Goal: Task Accomplishment & Management: Use online tool/utility

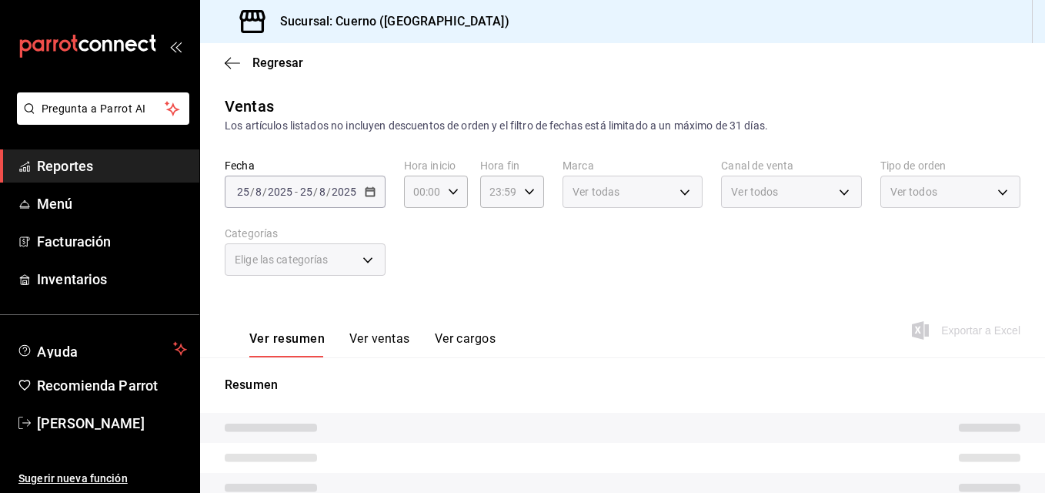
type input "a99b9eb1-d5e4-4ca6-a53e-4c42022e859a,8d843363-7b8b-4002-90a0-c01944697fe5,d20f9…"
type input "c9e961b9-bc29-480f-a65c-324ff110f526"
type input "PARROT,UBER_EATS,RAPPI,DIDI_FOOD,ONLINE"
type input "dfbf6a66-9e2c-4531-8c07-cb6fdb35851c,965fb10a-4951-4111-90b6-db3caf29f93a,2f3c6…"
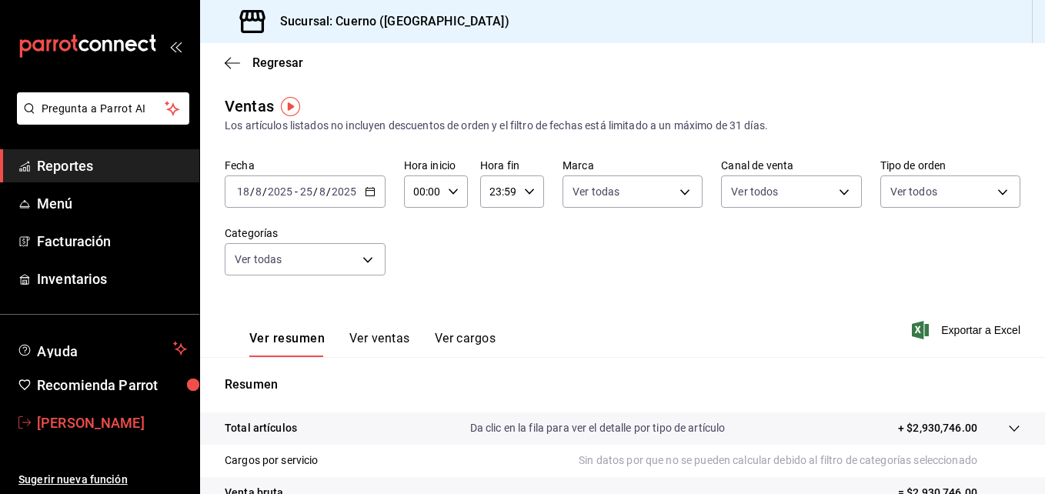
click at [86, 430] on span "José Francisco Reynoso" at bounding box center [112, 423] width 150 height 21
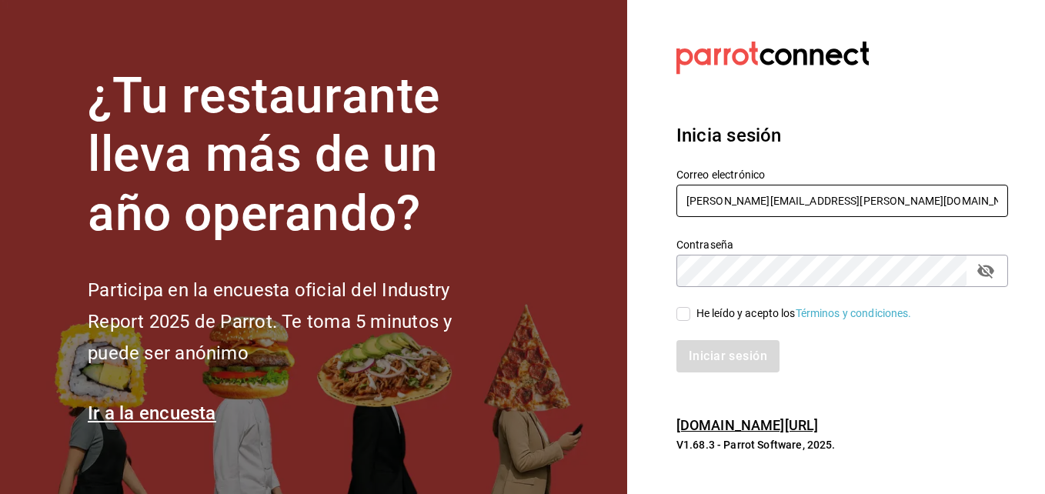
click at [902, 212] on input "jose.reynoso@grupocosteno.com" at bounding box center [843, 201] width 332 height 32
type input "super.josLuis@gmail.com"
click at [689, 316] on input "He leído y acepto los Términos y condiciones." at bounding box center [684, 314] width 14 height 14
checkbox input "true"
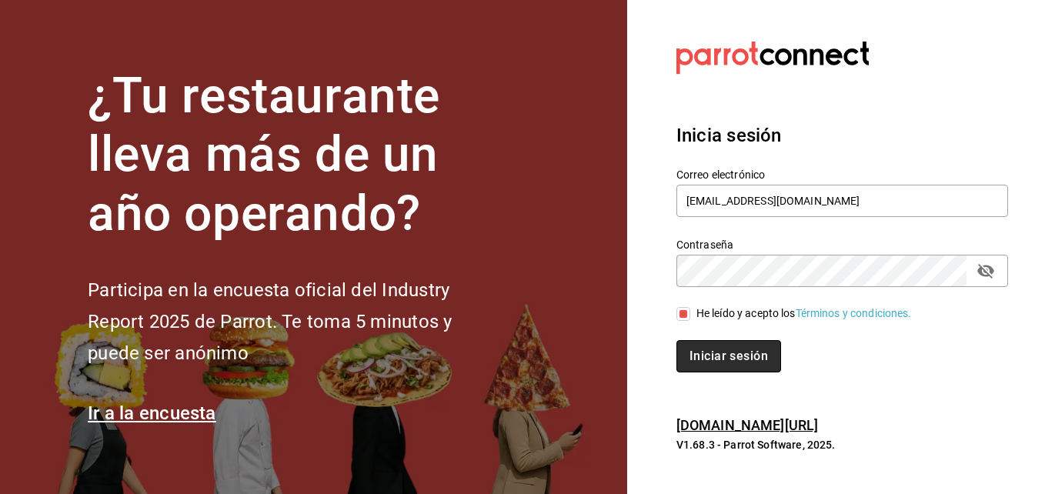
click at [711, 352] on button "Iniciar sesión" at bounding box center [729, 356] width 105 height 32
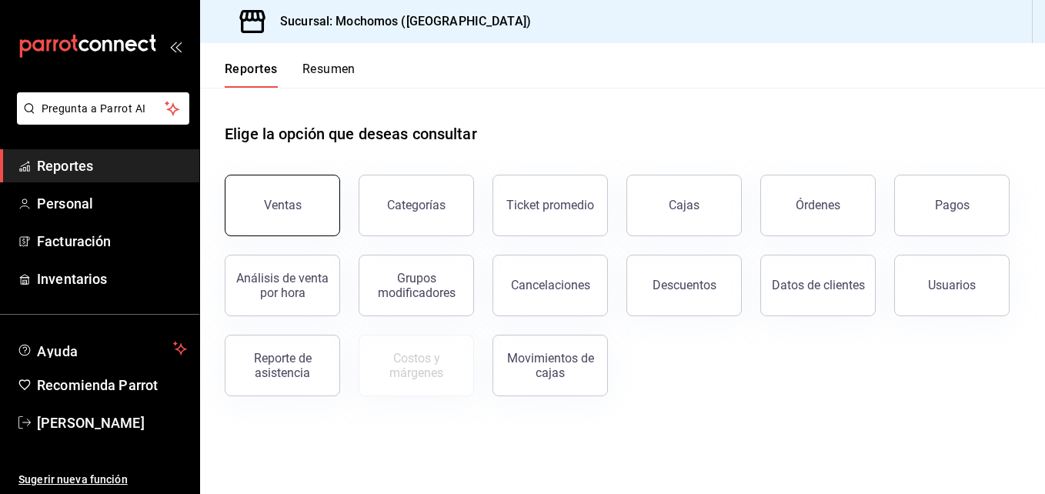
click at [285, 201] on div "Ventas" at bounding box center [283, 205] width 38 height 15
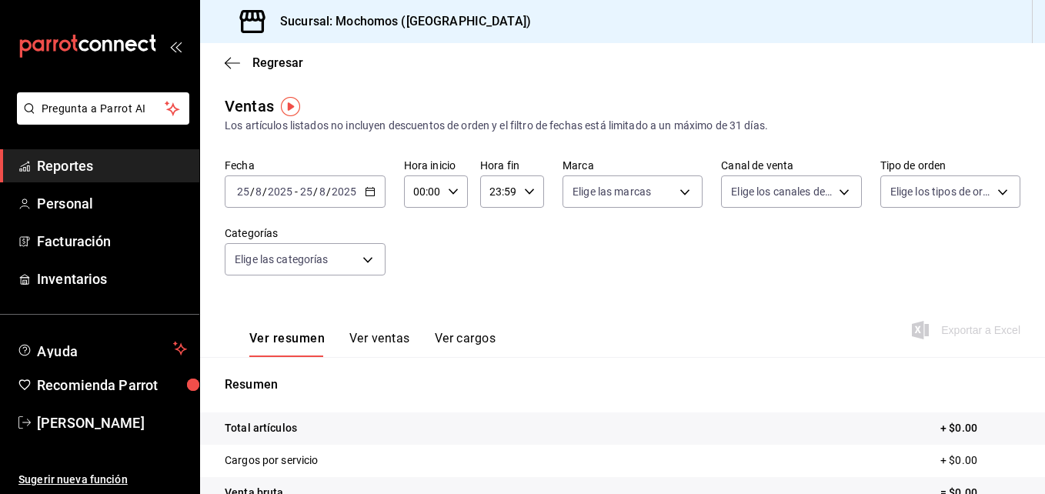
click at [365, 191] on icon "button" at bounding box center [370, 191] width 11 height 11
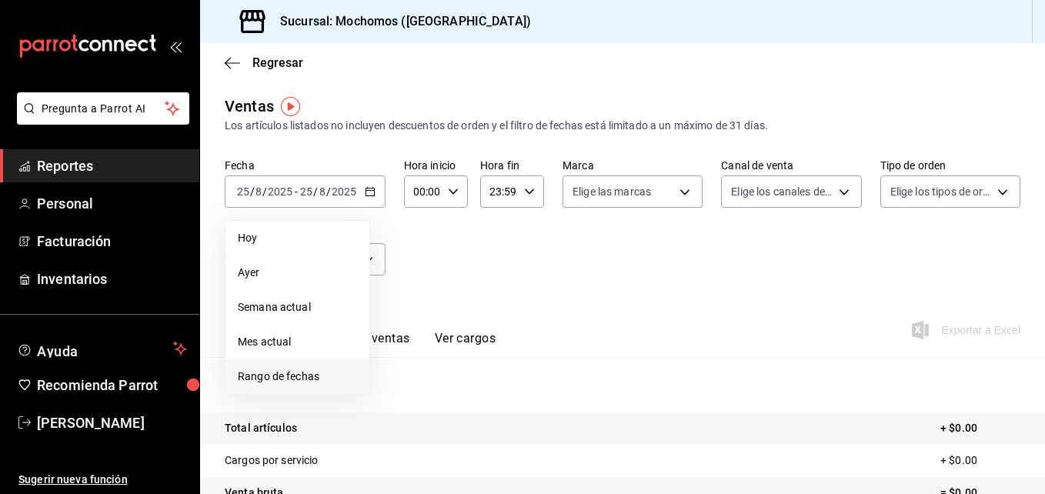
click at [283, 370] on span "Rango de fechas" at bounding box center [297, 377] width 119 height 16
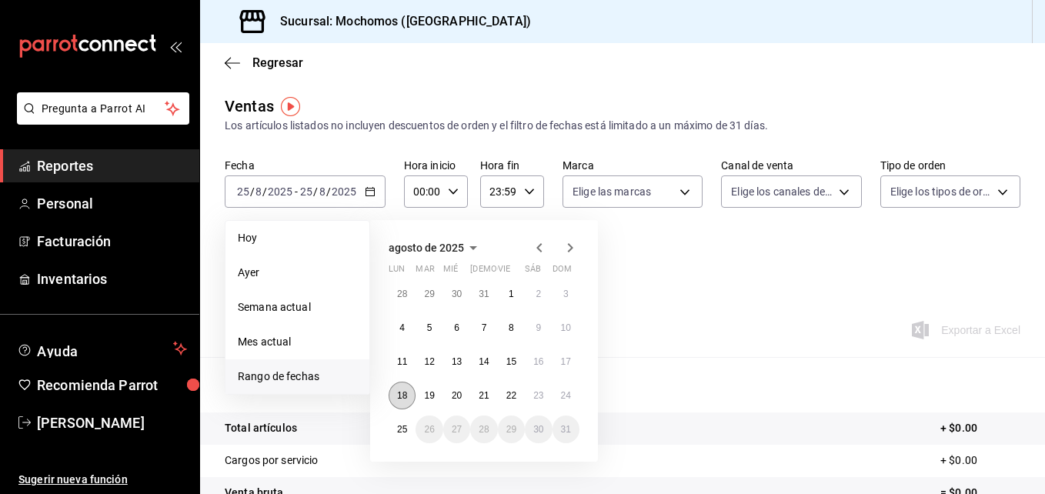
click at [399, 396] on abbr "18" at bounding box center [402, 395] width 10 height 11
click at [405, 431] on abbr "25" at bounding box center [402, 429] width 10 height 11
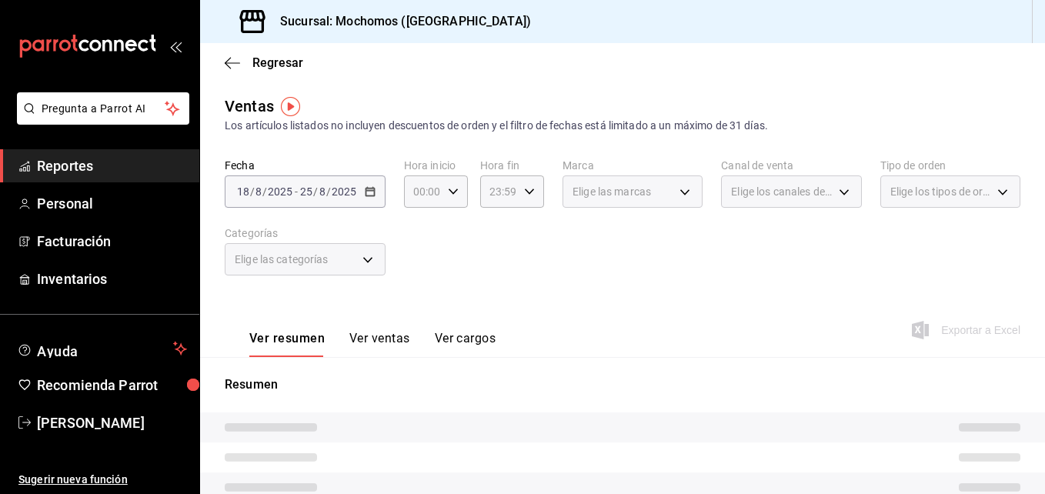
click at [671, 189] on div "Elige las marcas" at bounding box center [633, 192] width 140 height 32
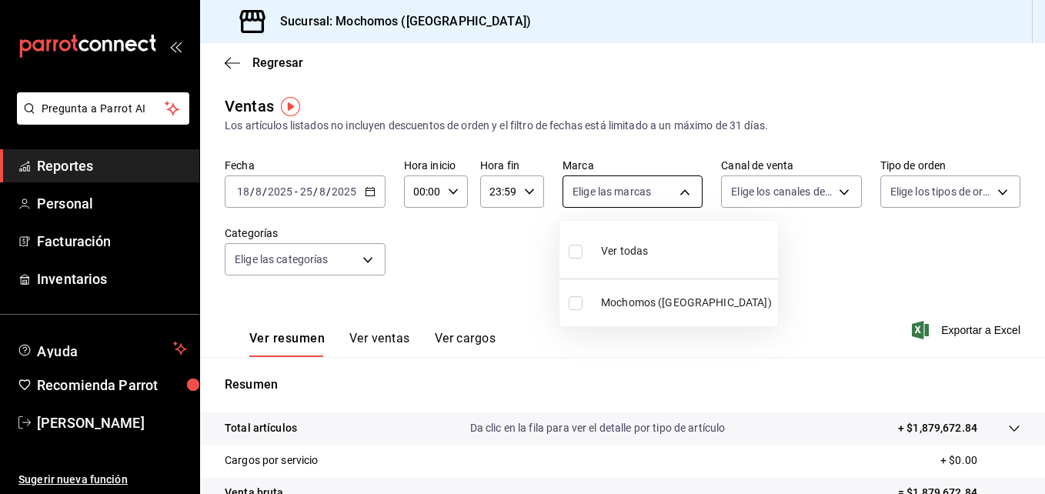
click at [674, 194] on body "Pregunta a Parrot AI Reportes Personal Facturación Inventarios Ayuda Recomienda…" at bounding box center [522, 247] width 1045 height 494
click at [586, 256] on label at bounding box center [579, 251] width 20 height 22
click at [583, 256] on input "checkbox" at bounding box center [576, 252] width 14 height 14
checkbox input "false"
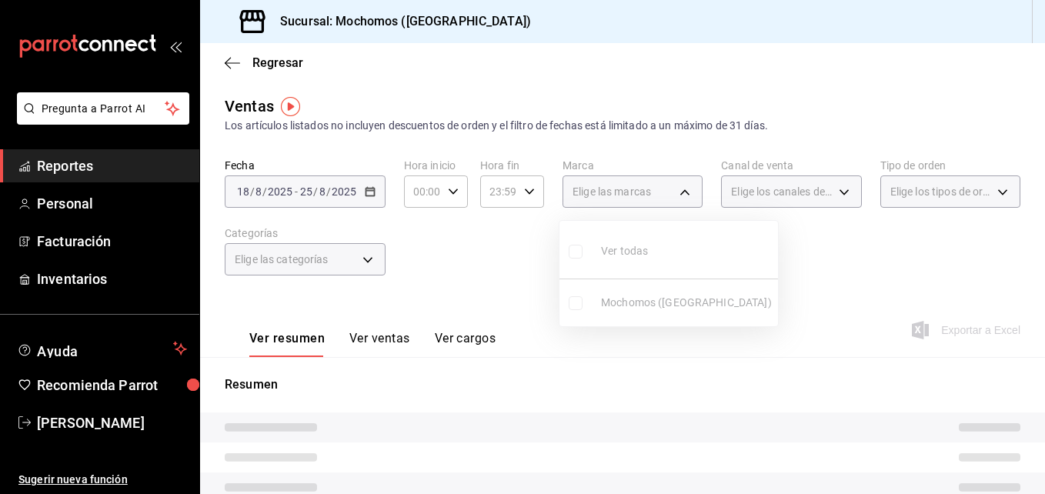
checkbox input "false"
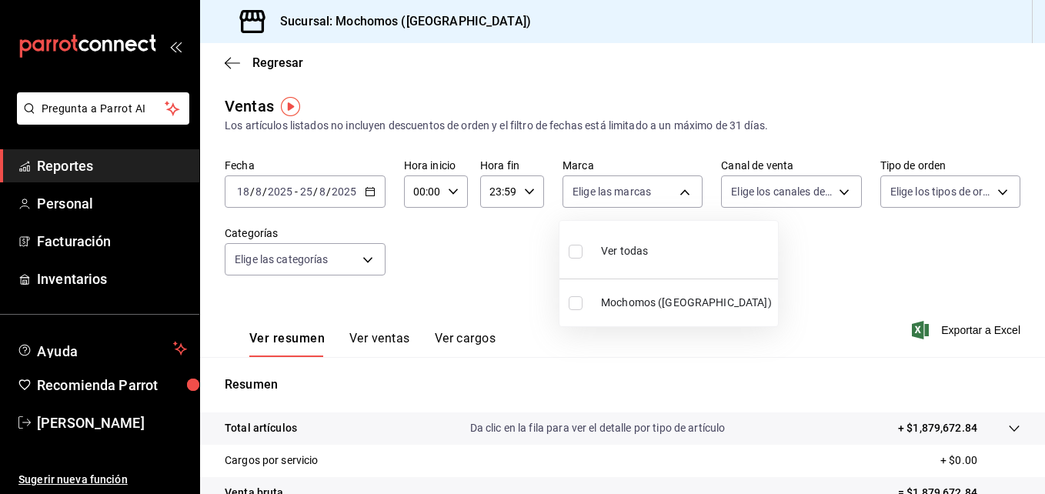
click at [583, 253] on label at bounding box center [579, 251] width 20 height 22
click at [583, 253] on input "checkbox" at bounding box center [576, 252] width 14 height 14
checkbox input "false"
click at [580, 253] on input "checkbox" at bounding box center [576, 252] width 14 height 14
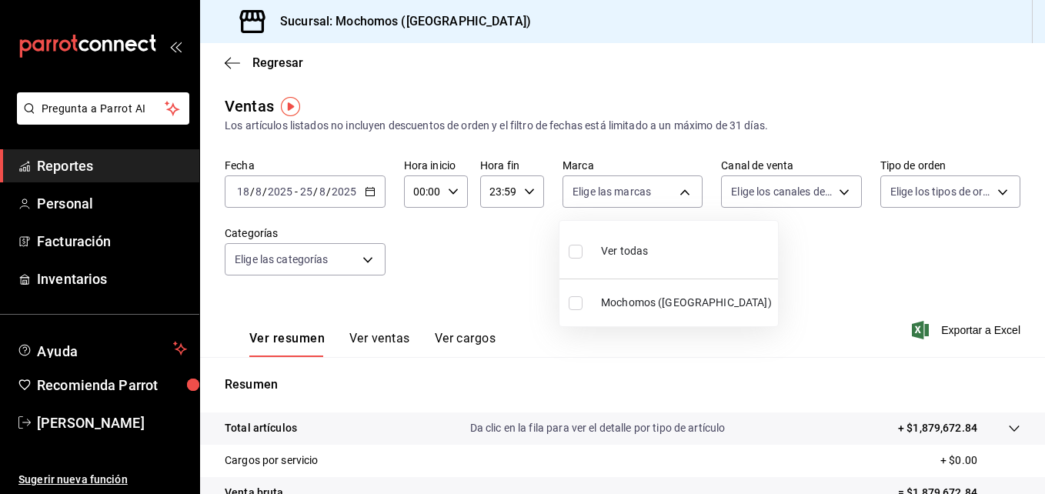
checkbox input "true"
type input "562d5b5b-21a2-4ace-a941-66278f4a6c49"
checkbox input "true"
click at [834, 192] on div at bounding box center [522, 247] width 1045 height 494
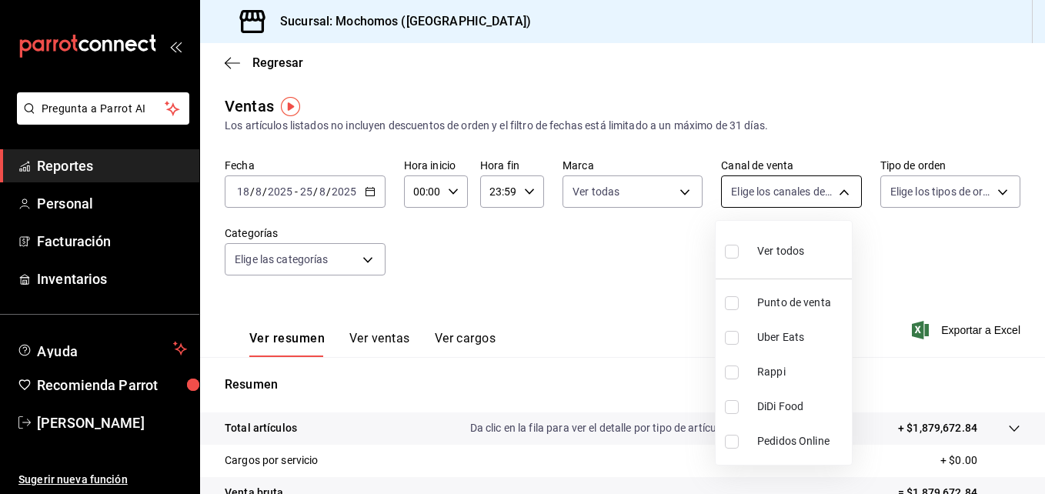
click at [838, 190] on body "Pregunta a Parrot AI Reportes Personal Facturación Inventarios Ayuda Recomienda…" at bounding box center [522, 247] width 1045 height 494
click at [730, 255] on input "checkbox" at bounding box center [732, 252] width 14 height 14
checkbox input "true"
type input "PARROT,UBER_EATS,RAPPI,DIDI_FOOD,ONLINE"
checkbox input "true"
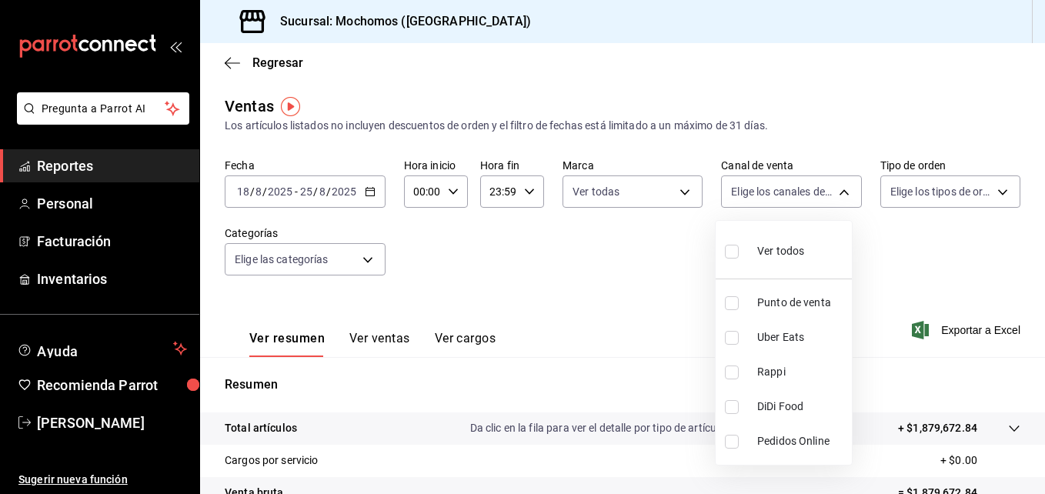
checkbox input "true"
click at [992, 196] on div at bounding box center [522, 247] width 1045 height 494
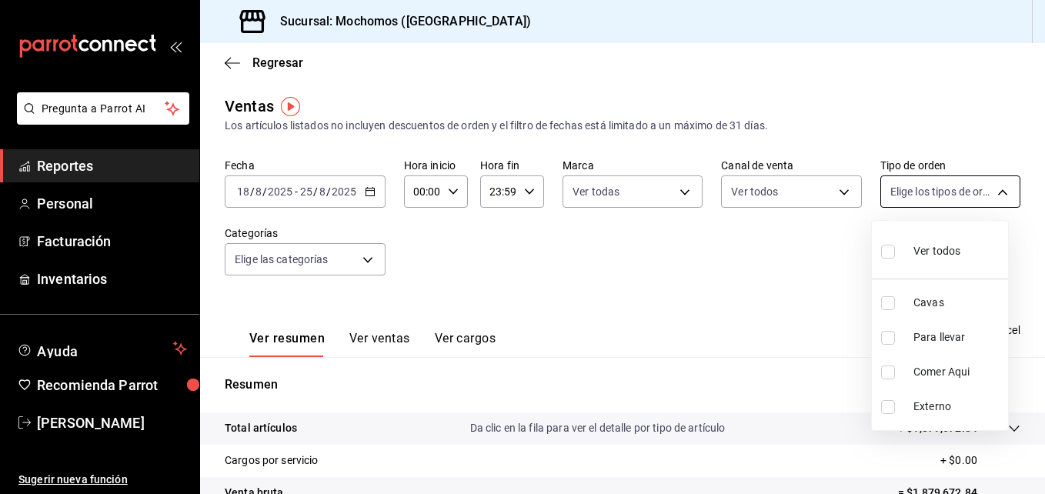
click at [987, 199] on body "Pregunta a Parrot AI Reportes Personal Facturación Inventarios Ayuda Recomienda…" at bounding box center [522, 247] width 1045 height 494
click at [894, 245] on input "checkbox" at bounding box center [889, 252] width 14 height 14
checkbox input "true"
type input "3511826e-d0de-4296-8152-2ac5d1de6c07,baed2e38-a444-4c8b-baeb-c256ad15bf0c,e2b47…"
checkbox input "true"
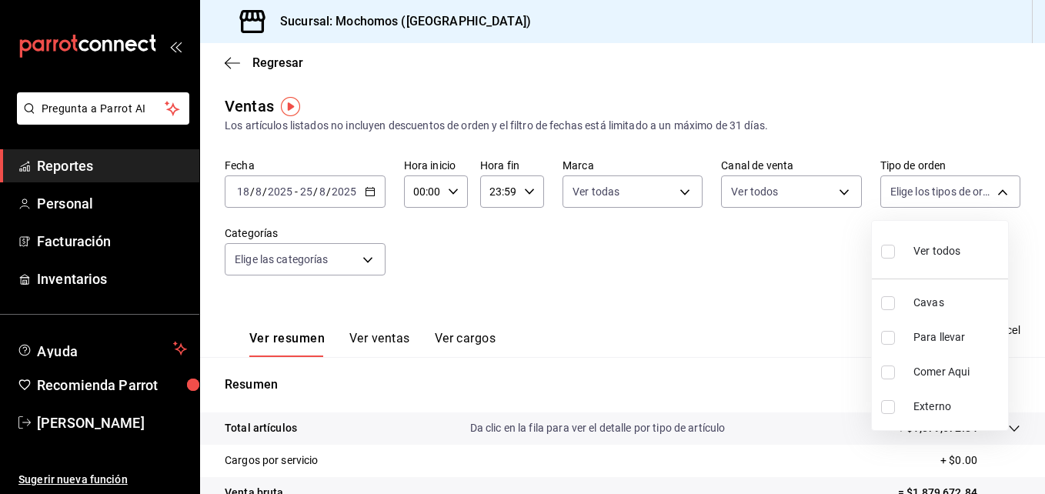
checkbox input "true"
click at [892, 250] on ul "Ver todos Cavas Para llevar Comer Aqui Externo" at bounding box center [940, 325] width 136 height 209
click at [363, 266] on div at bounding box center [522, 247] width 1045 height 494
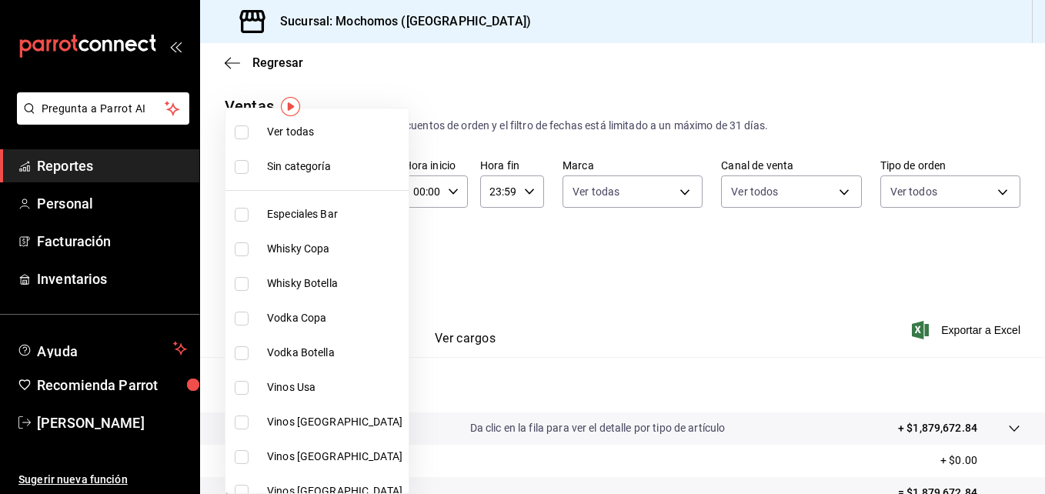
click at [363, 266] on body "Pregunta a Parrot AI Reportes Personal Facturación Inventarios Ayuda Recomienda…" at bounding box center [522, 247] width 1045 height 494
click at [245, 133] on input "checkbox" at bounding box center [242, 132] width 14 height 14
checkbox input "true"
type input "2d195258-a112-483e-9c41-0e6351594330,d48f3e9a-3ab1-4b8f-8ab3-d3938f1810f2,a94d4…"
checkbox input "true"
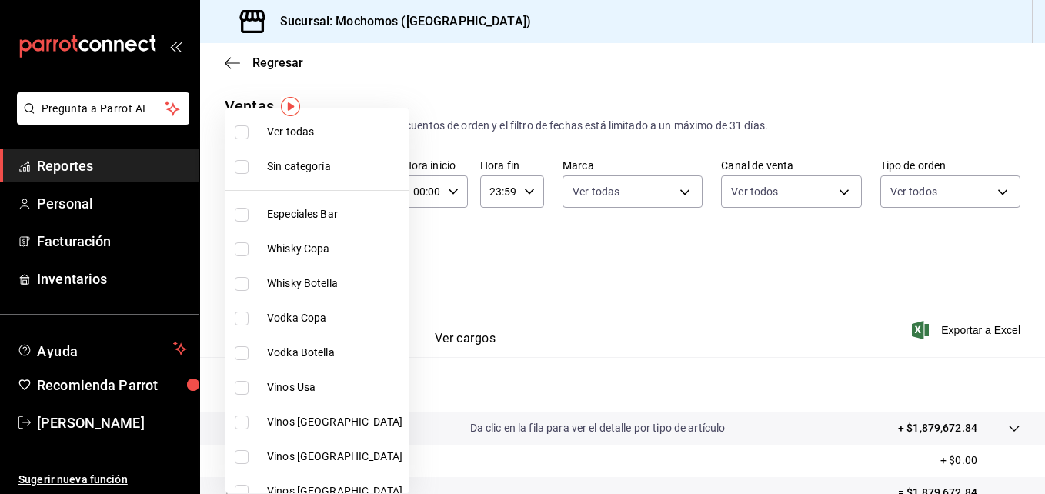
checkbox input "true"
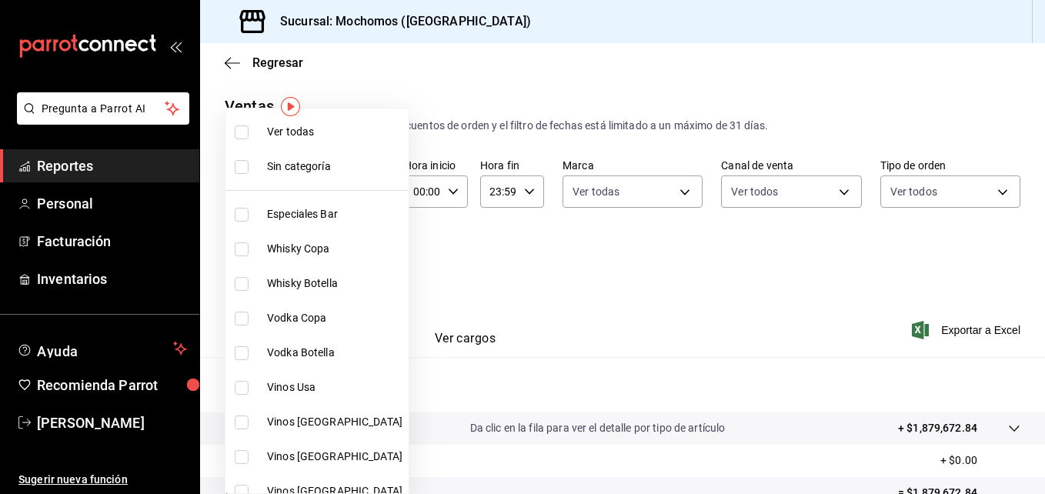
checkbox input "true"
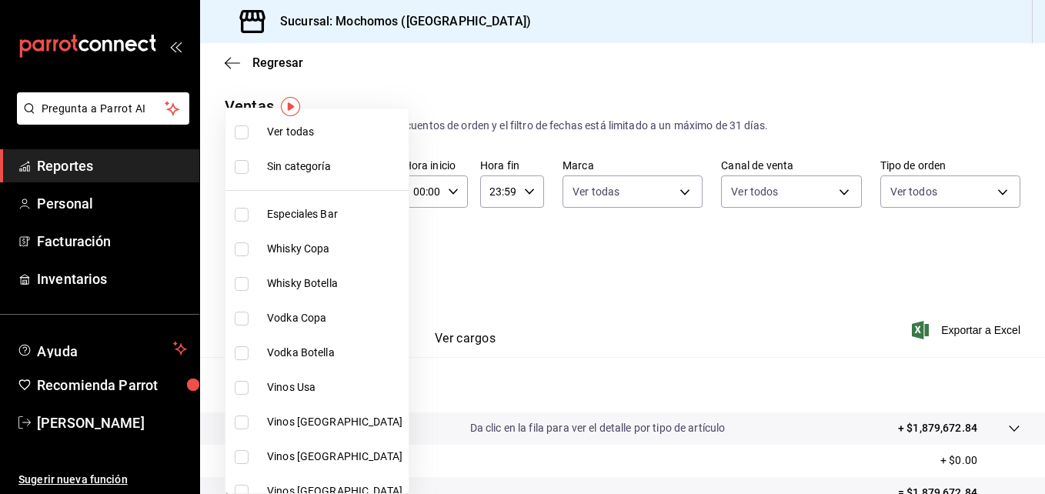
checkbox input "true"
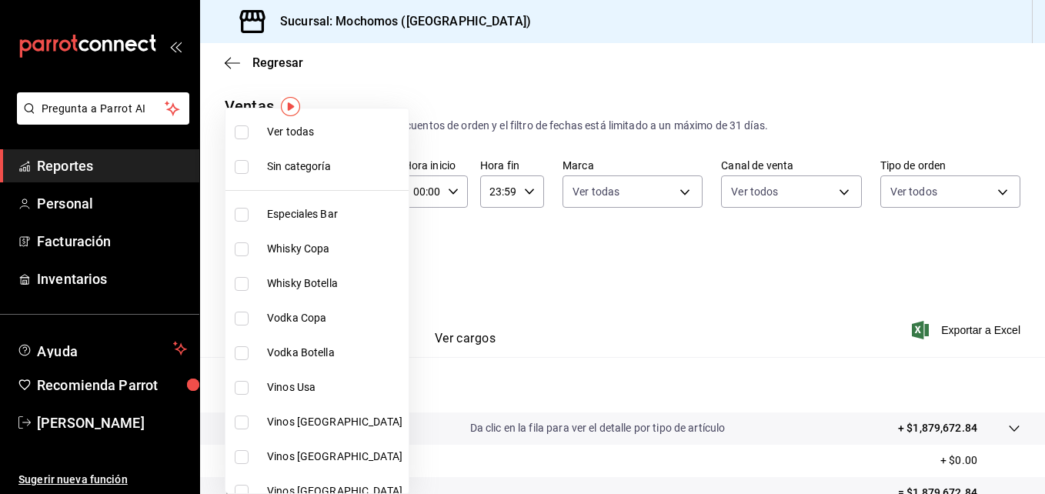
checkbox input "true"
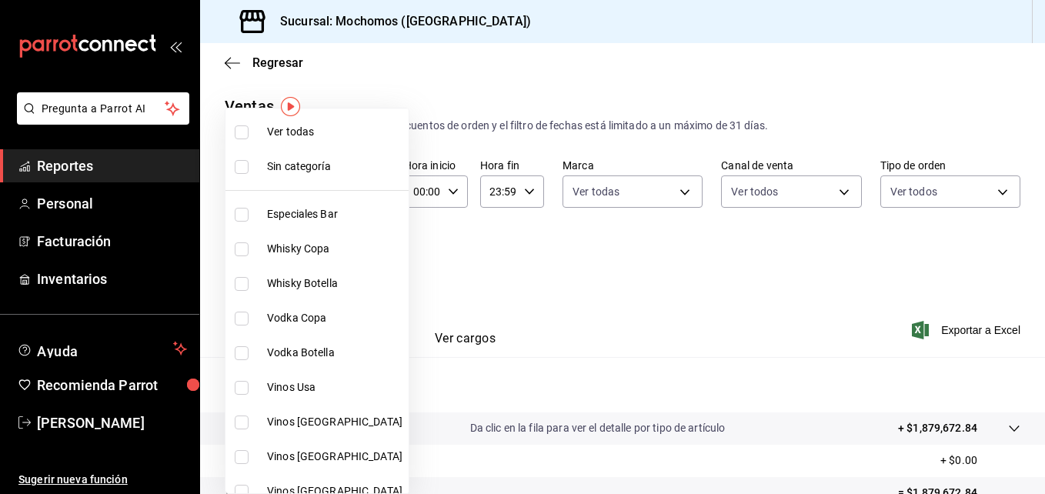
checkbox input "true"
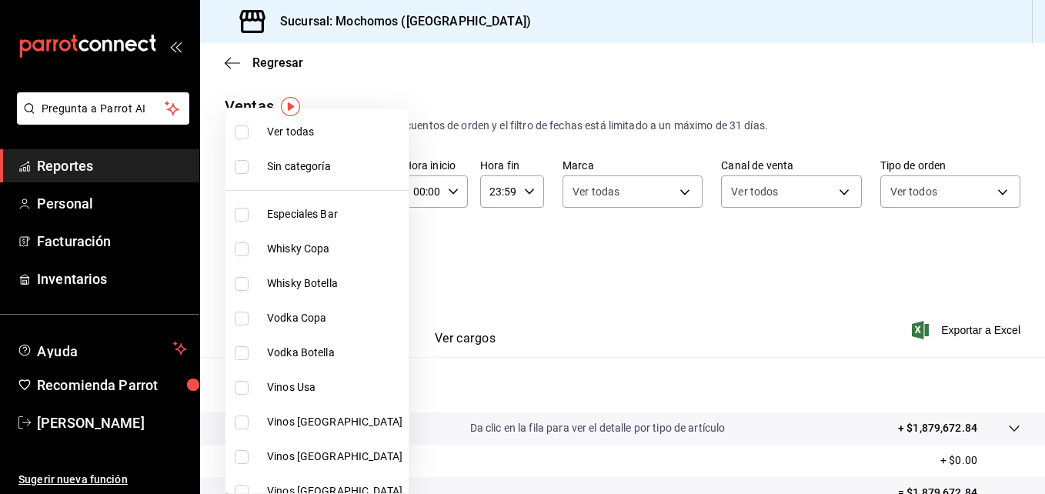
checkbox input "true"
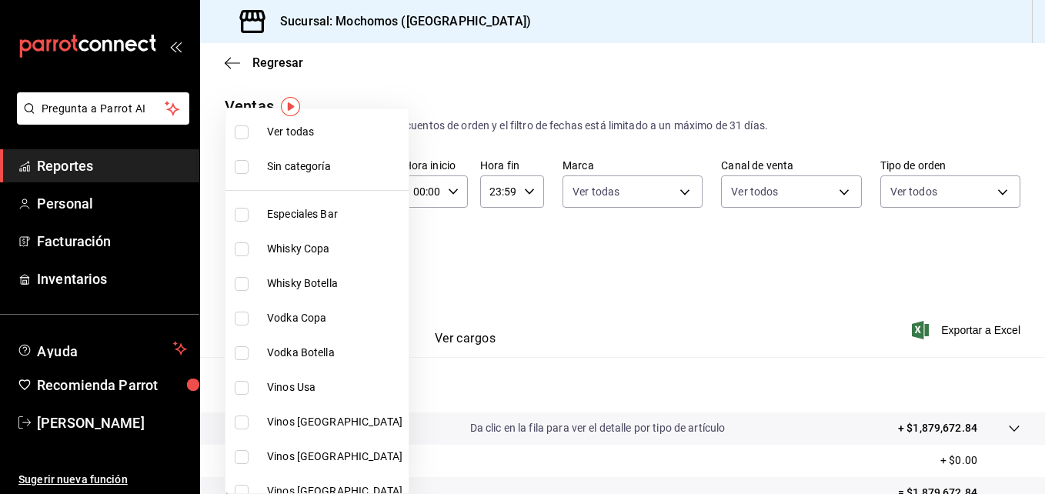
checkbox input "true"
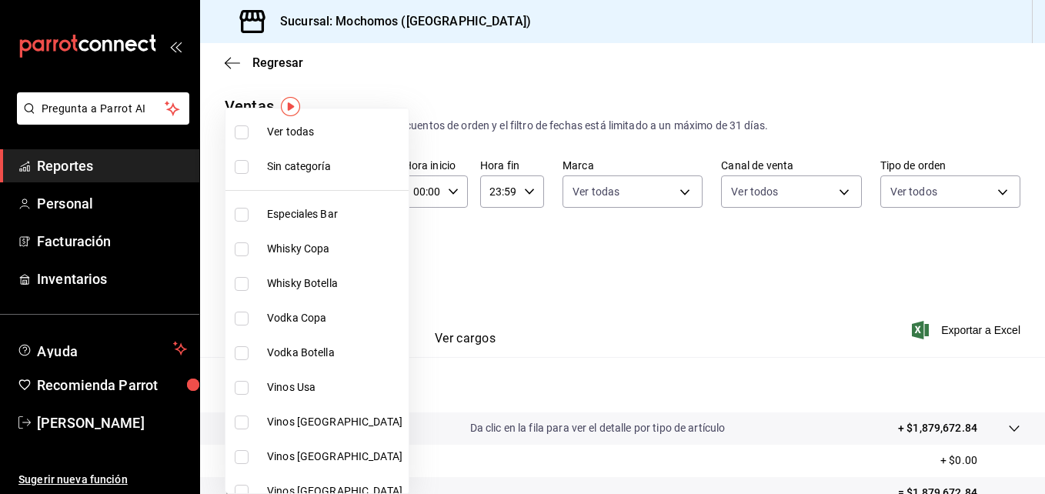
checkbox input "true"
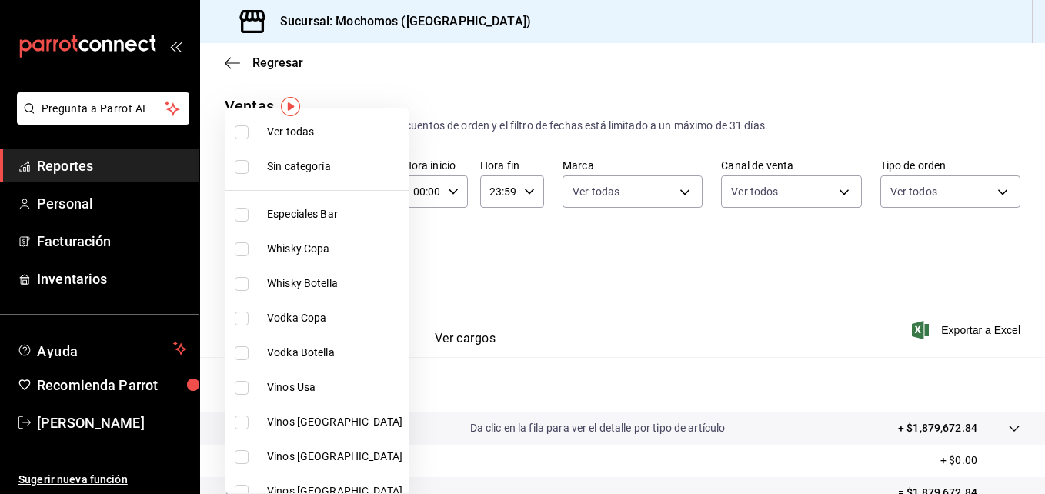
checkbox input "true"
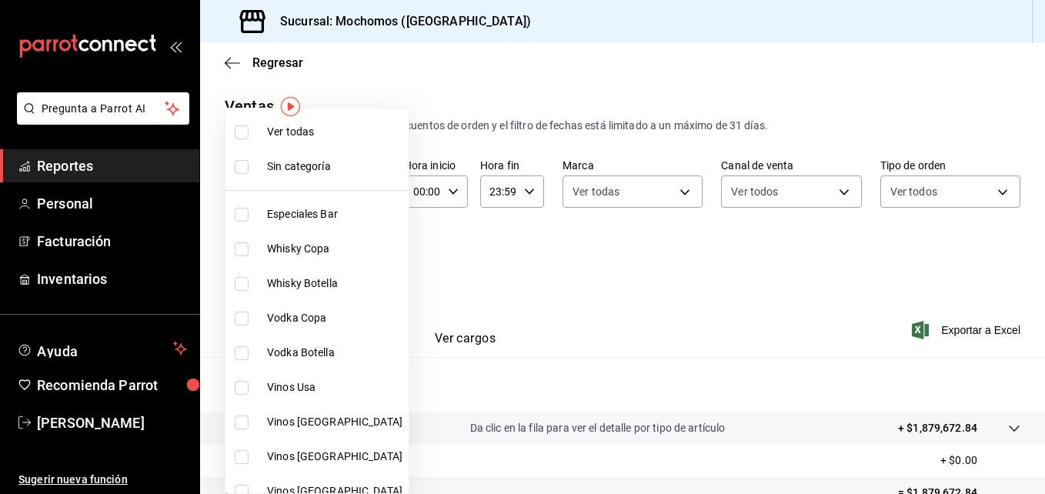
checkbox input "true"
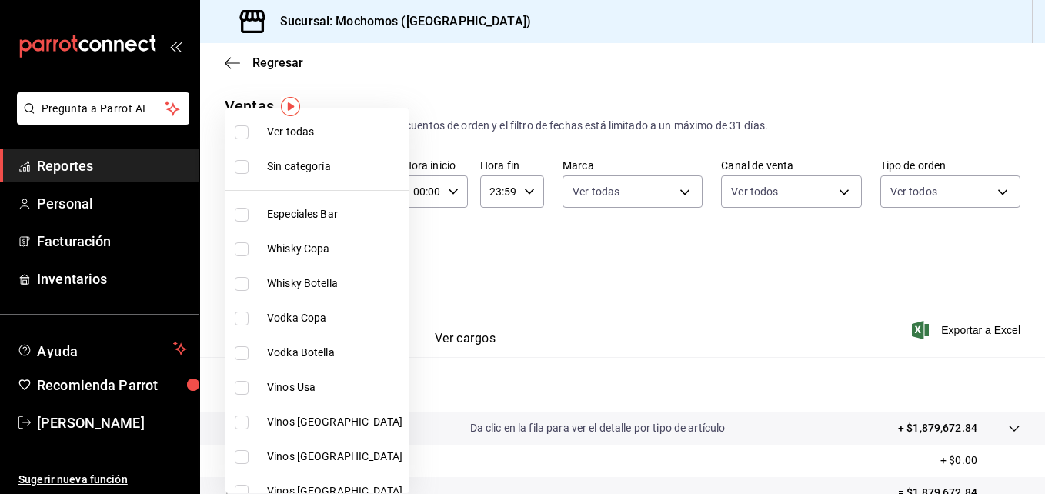
checkbox input "true"
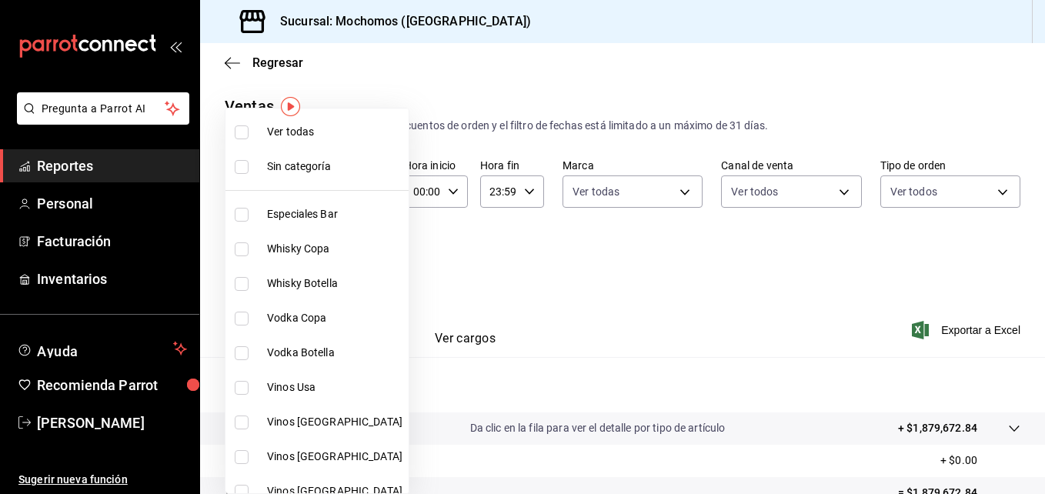
checkbox input "true"
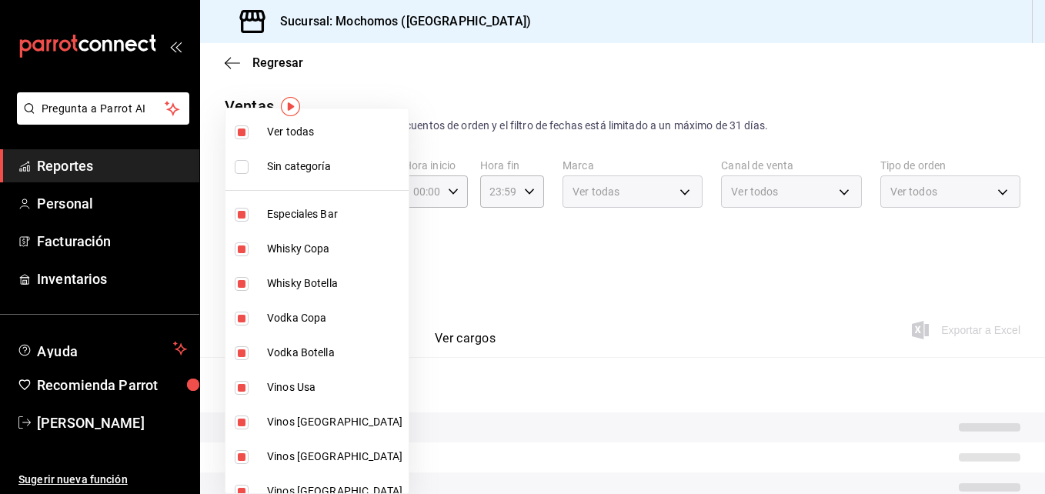
click at [552, 283] on div at bounding box center [522, 247] width 1045 height 494
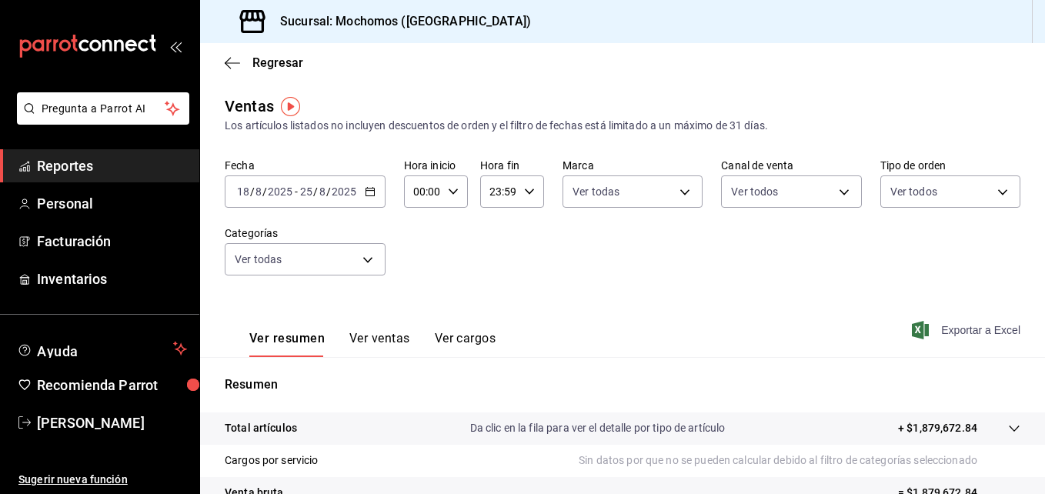
click at [947, 329] on span "Exportar a Excel" at bounding box center [967, 330] width 105 height 18
